Goal: Information Seeking & Learning: Find specific fact

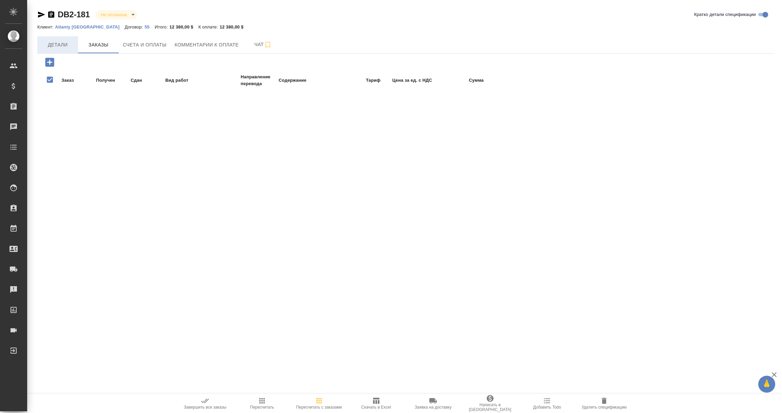
click at [64, 44] on span "Детали" at bounding box center [57, 45] width 33 height 8
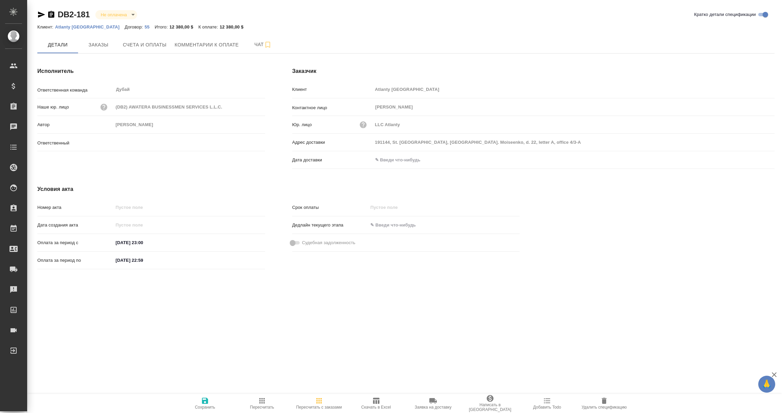
type input "[PERSON_NAME] Никита"
click at [502, 223] on div at bounding box center [444, 225] width 152 height 10
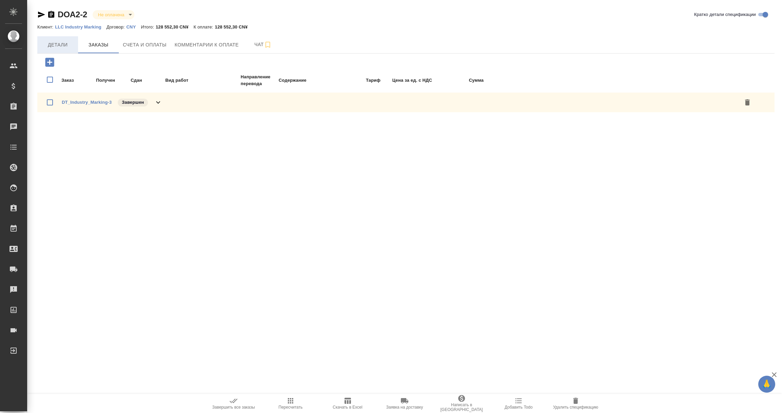
click at [64, 42] on span "Детали" at bounding box center [57, 45] width 33 height 8
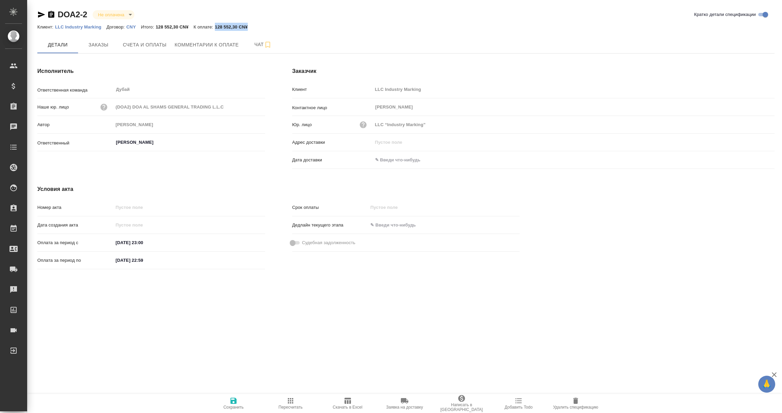
drag, startPoint x: 216, startPoint y: 26, endPoint x: 263, endPoint y: 25, distance: 47.9
click at [263, 25] on div "Клиент: LLC Industry Marking Договор: CNY Итого: 128 552,30 CN¥ К оплате: 128 5…" at bounding box center [405, 27] width 737 height 8
copy p "128 552,30 CN¥"
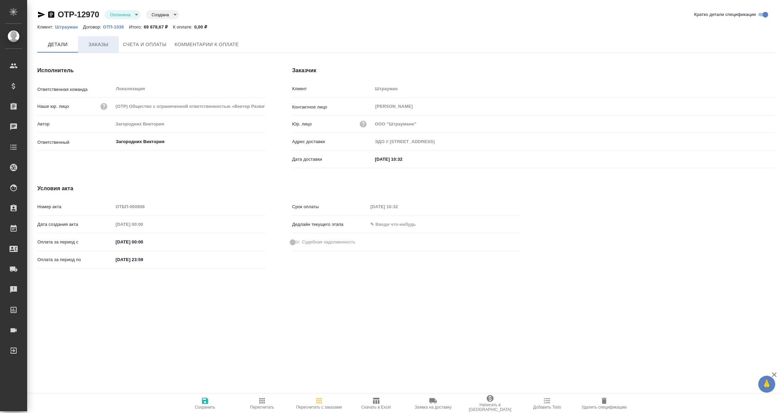
click at [99, 46] on span "Заказы" at bounding box center [98, 44] width 33 height 8
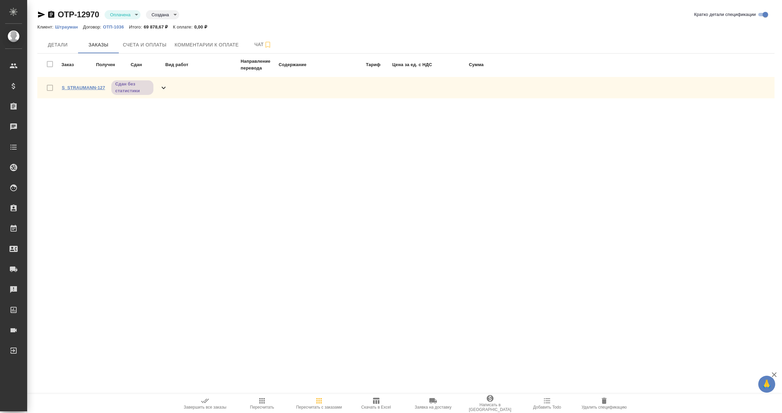
click at [86, 87] on link "S_STRAUMANN-127" at bounding box center [83, 87] width 43 height 5
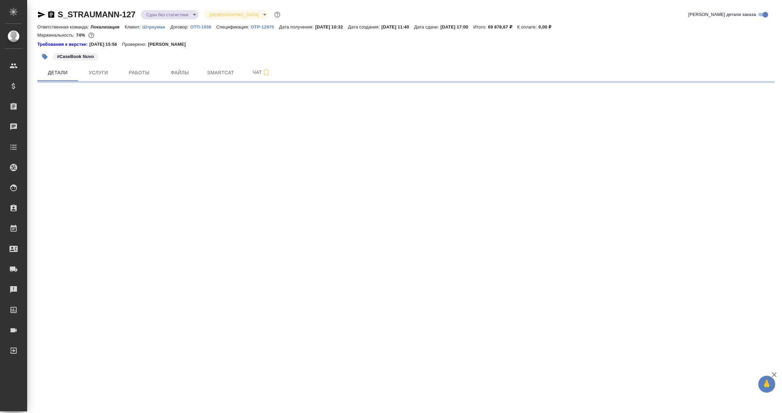
select select "RU"
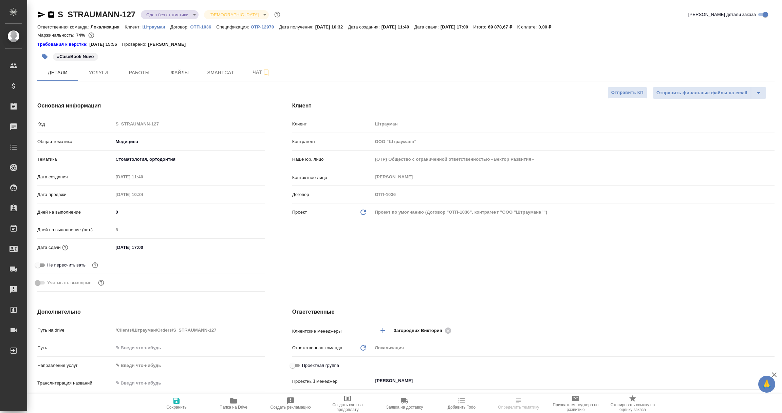
type textarea "x"
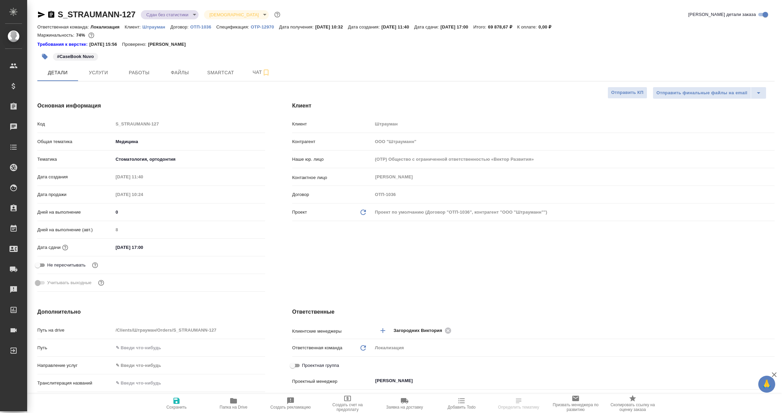
type textarea "x"
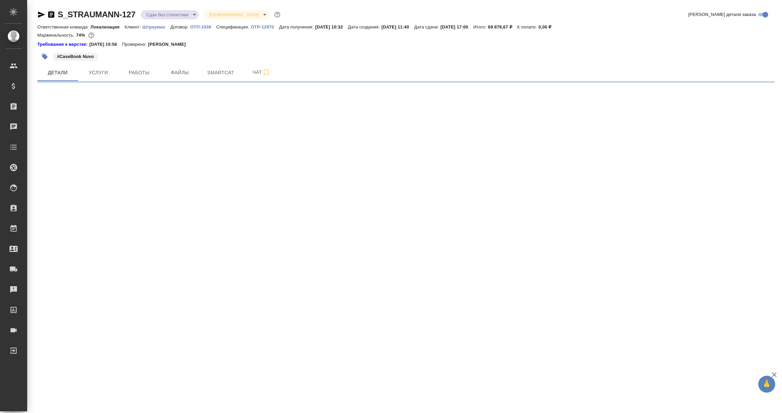
select select "RU"
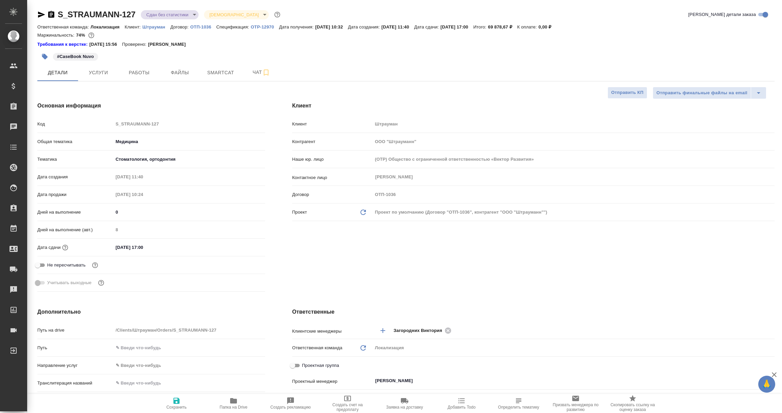
type textarea "x"
